Goal: Information Seeking & Learning: Learn about a topic

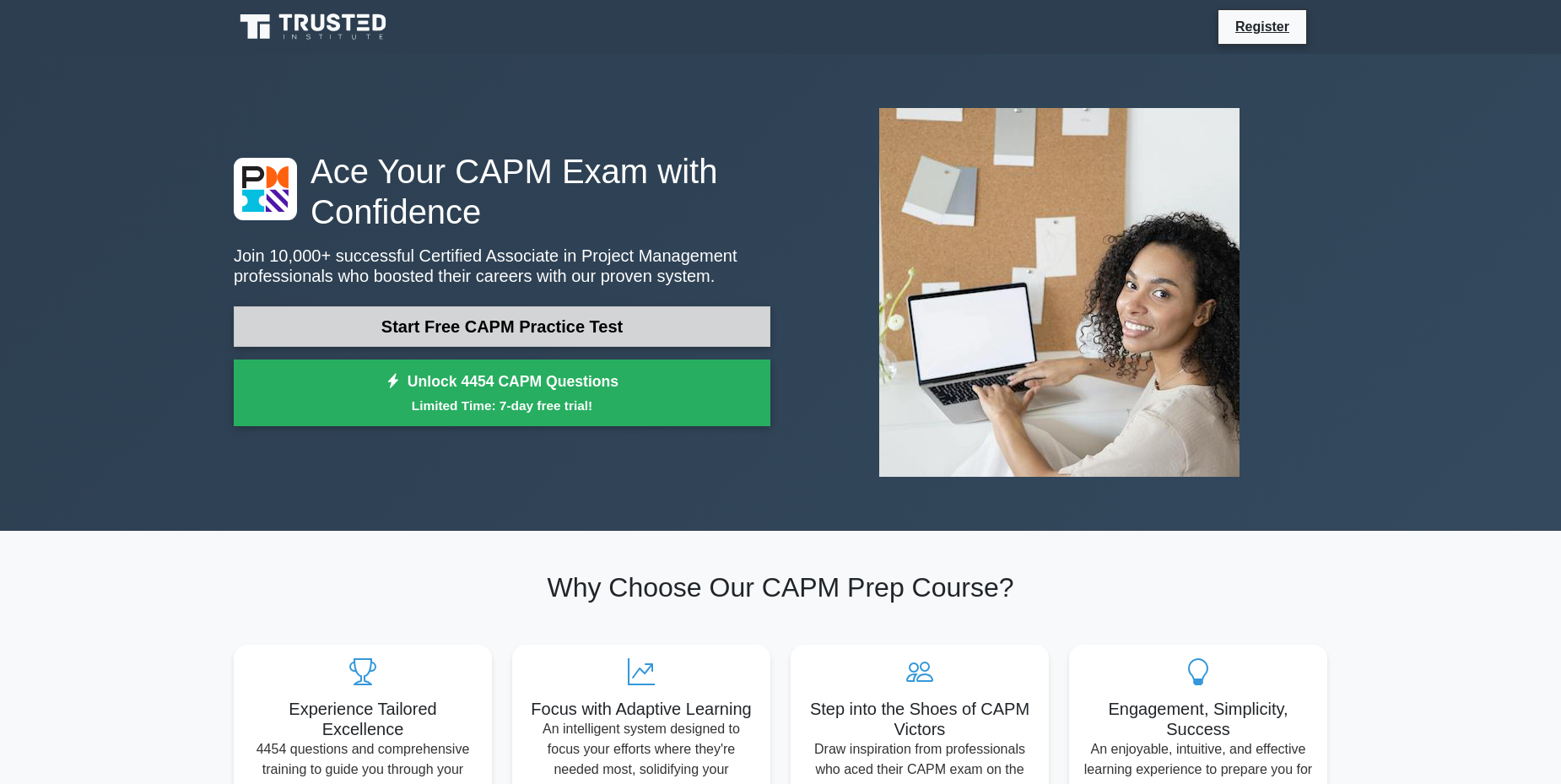
click at [516, 326] on link "Start Free CAPM Practice Test" at bounding box center [502, 326] width 537 height 40
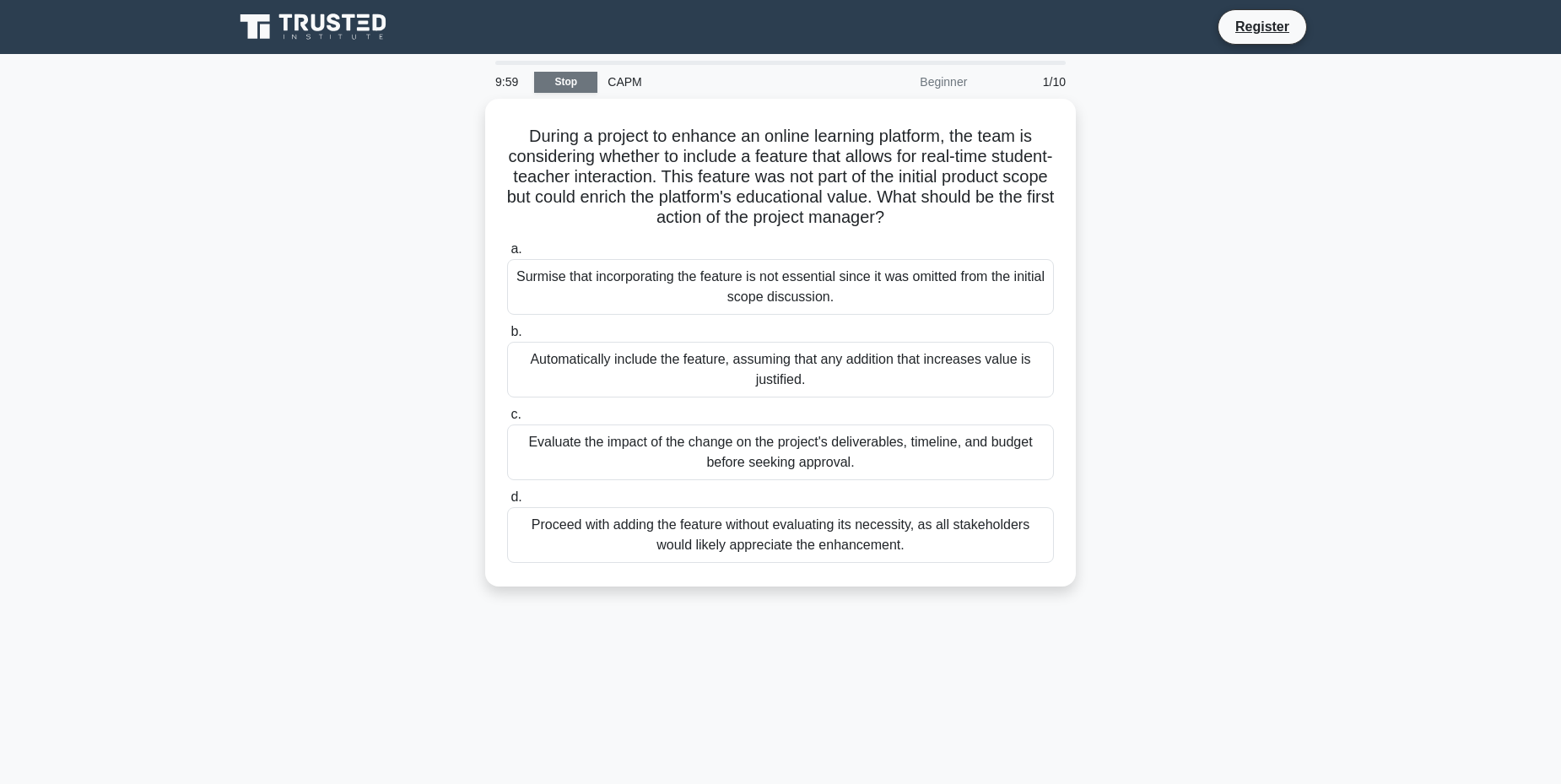
click at [590, 78] on link "Stop" at bounding box center [565, 82] width 64 height 22
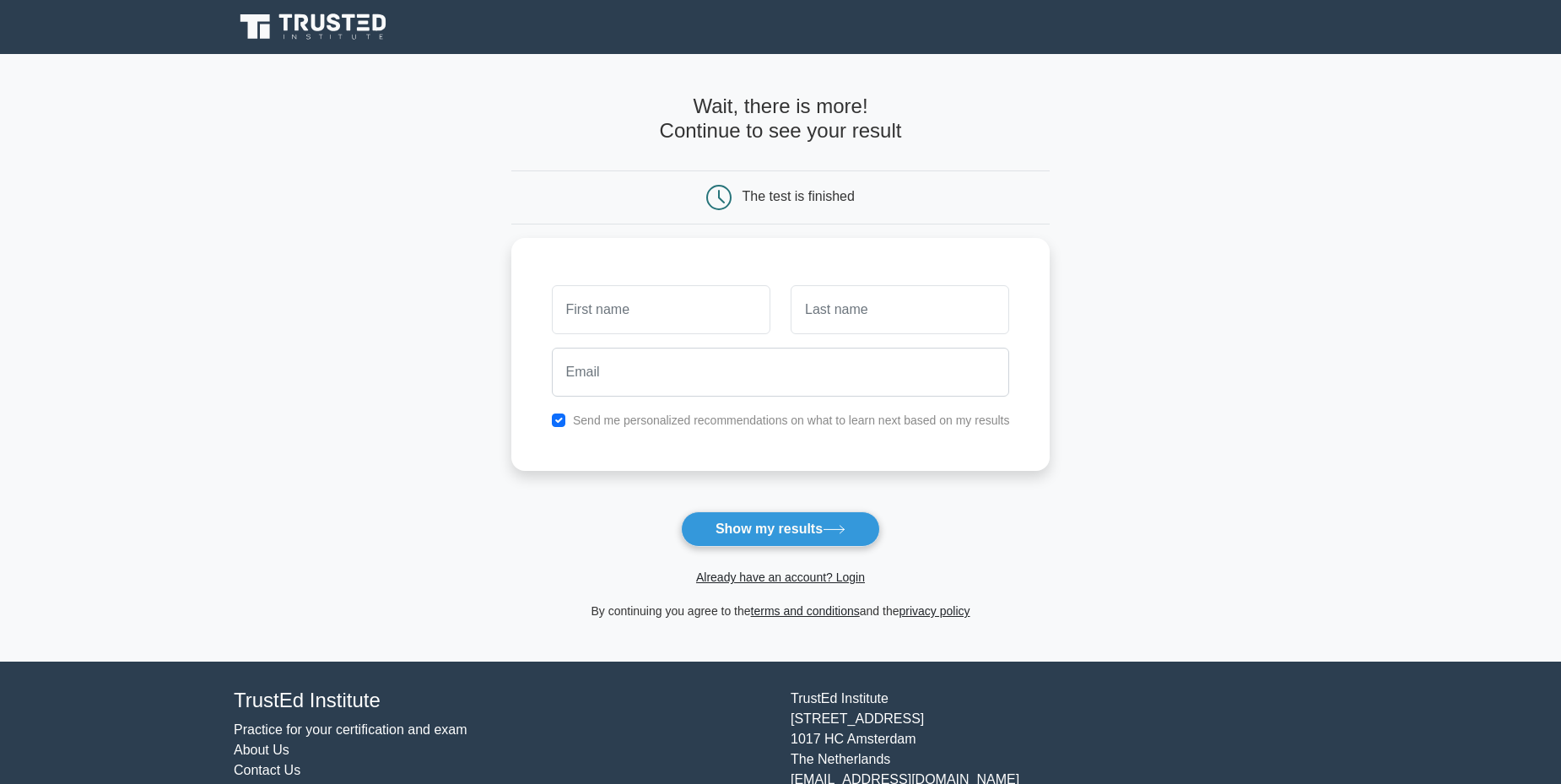
click at [368, 22] on icon at bounding box center [364, 23] width 10 height 3
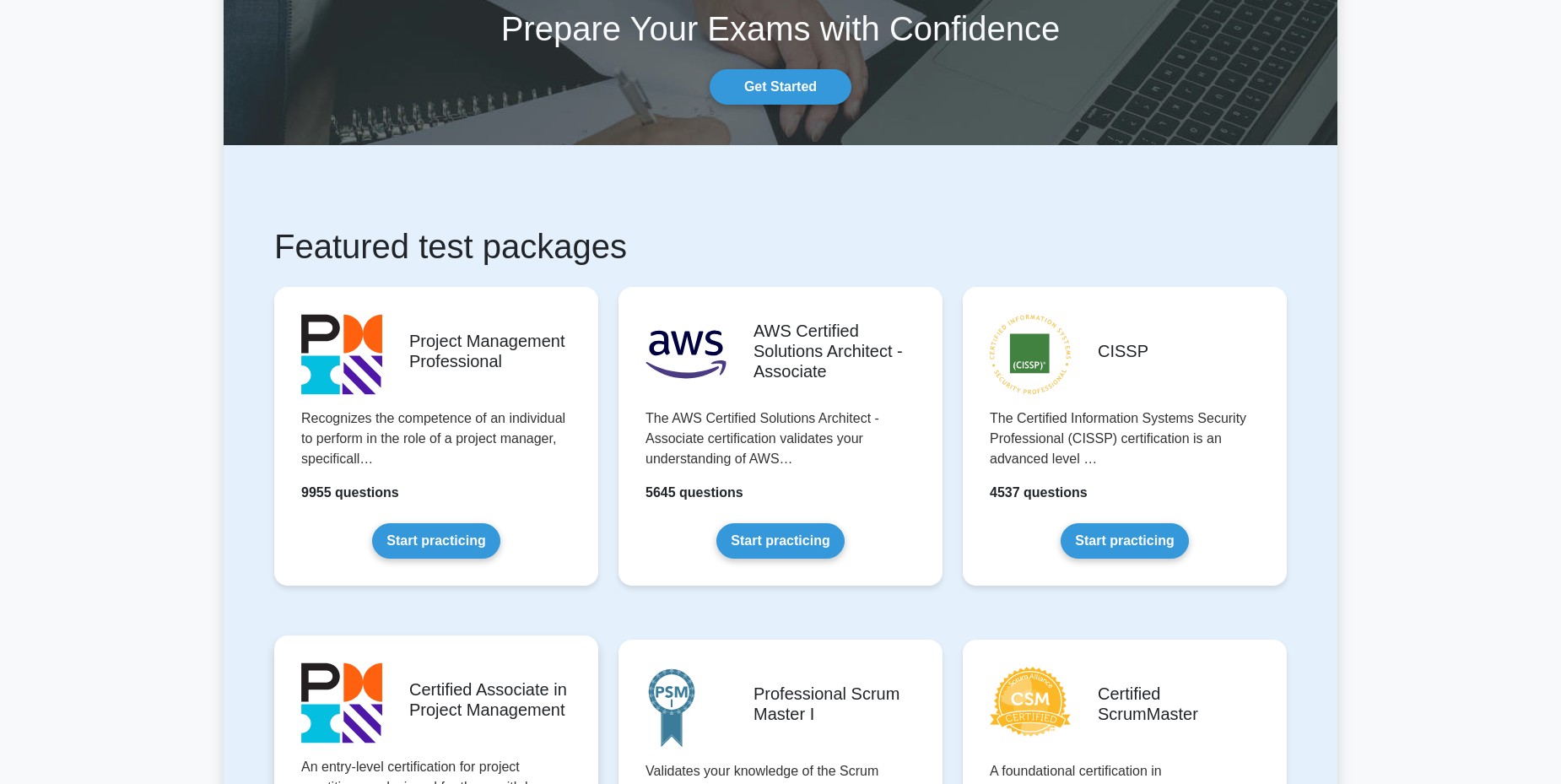
scroll to position [254, 0]
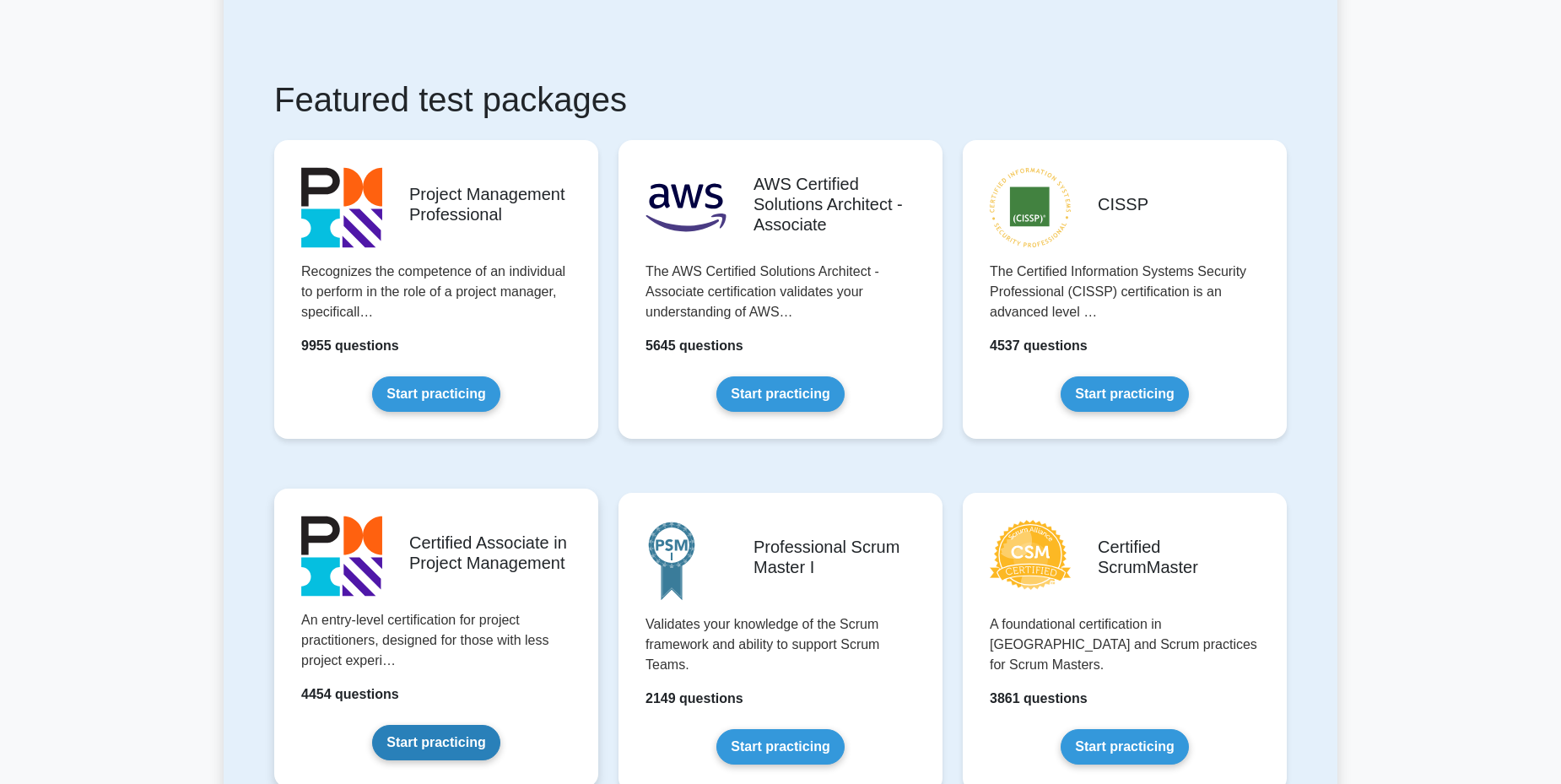
click at [434, 735] on link "Start practicing" at bounding box center [436, 742] width 127 height 35
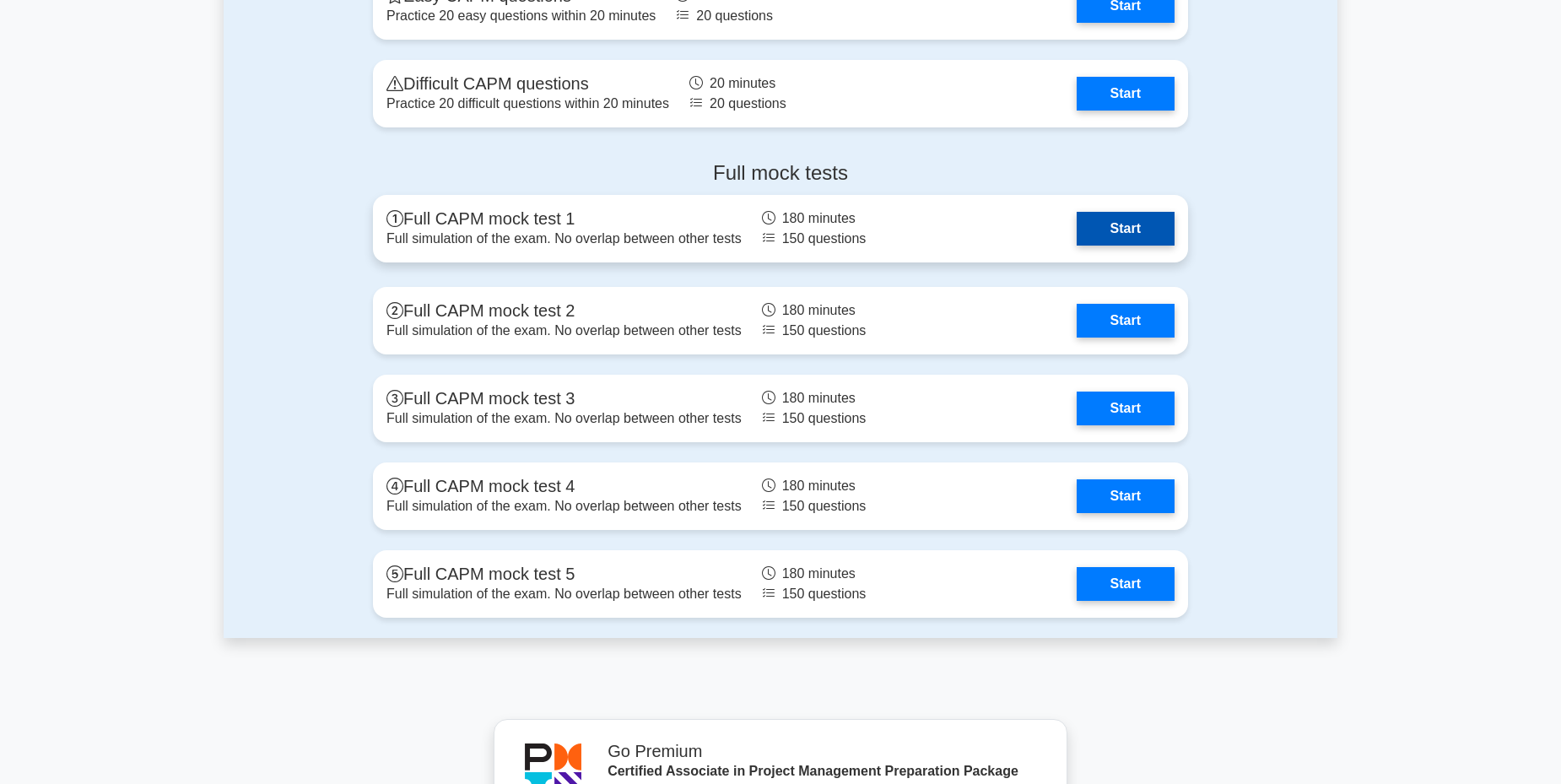
scroll to position [4333, 0]
click at [1123, 220] on link "Start" at bounding box center [1126, 227] width 98 height 33
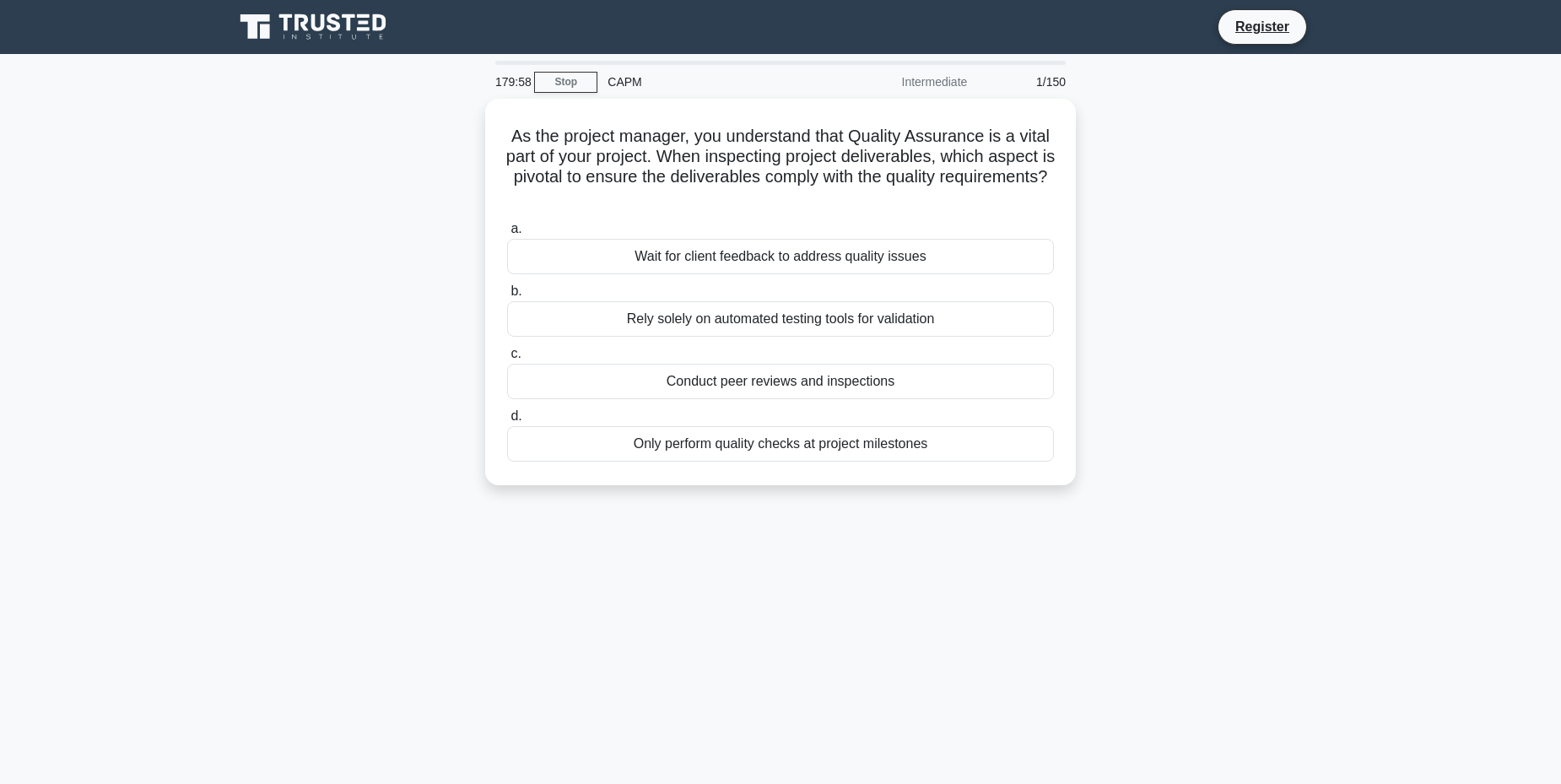
click at [550, 69] on div "179:58 Stop CAPM Intermediate 1/150" at bounding box center [780, 81] width 591 height 33
click at [552, 81] on link "Stop" at bounding box center [565, 82] width 64 height 22
click at [561, 79] on link "Stop" at bounding box center [565, 82] width 64 height 22
